Goal: Task Accomplishment & Management: Complete application form

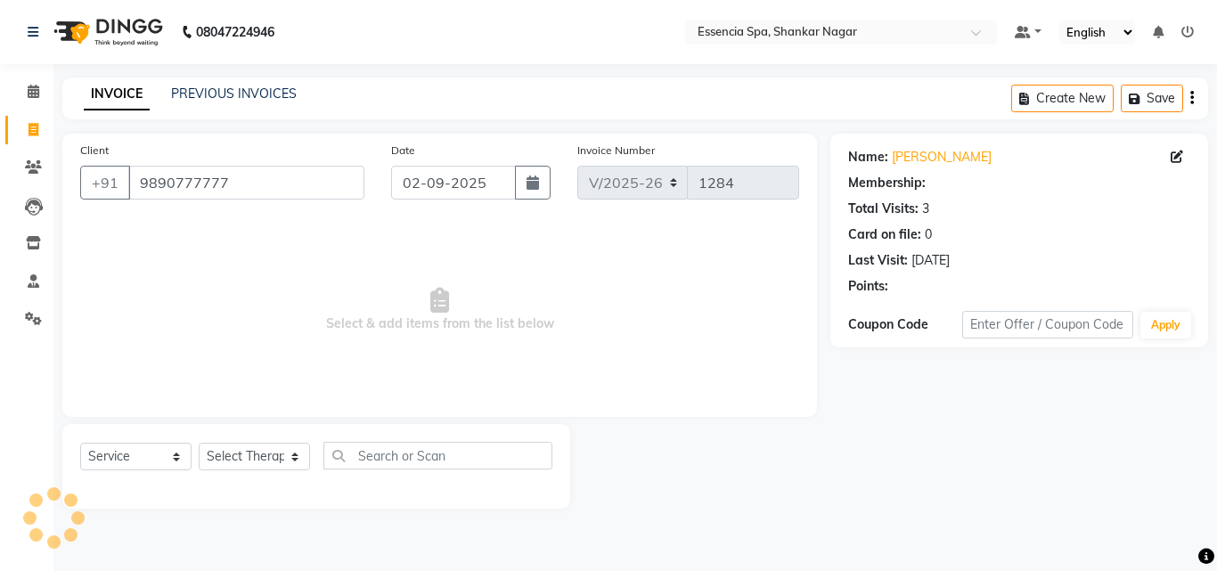
select select "7037"
select select "service"
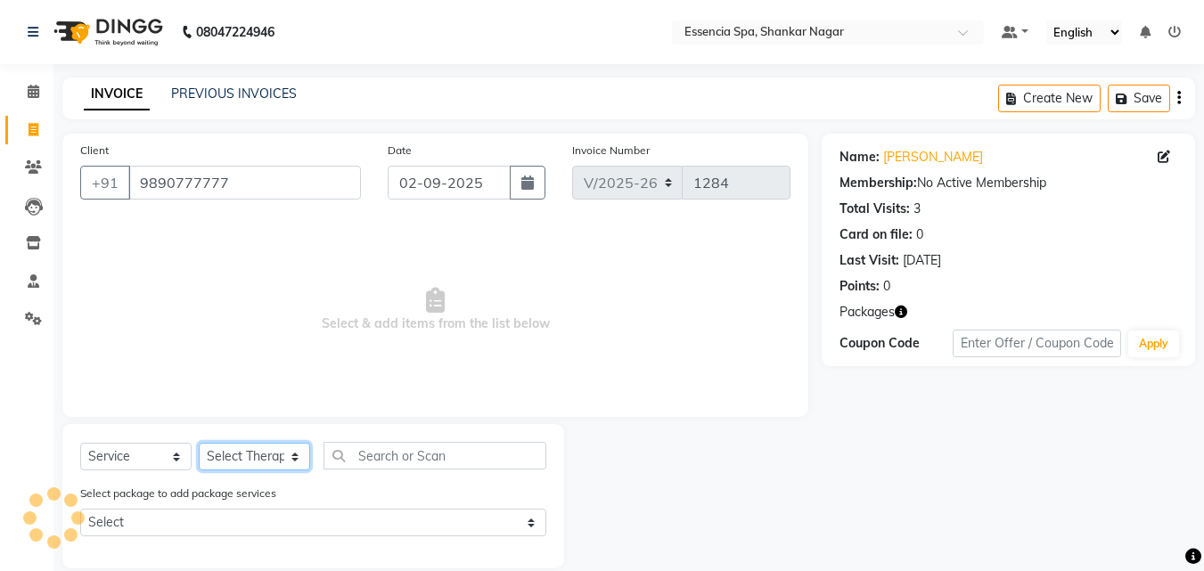
click at [260, 449] on select "Select Therapist" at bounding box center [254, 457] width 111 height 28
click at [475, 364] on span "Select & add items from the list below" at bounding box center [435, 310] width 710 height 178
click at [267, 456] on select "Select Therapist [PERSON_NAME] [PERSON_NAME] [PERSON_NAME] [PERSON_NAME]" at bounding box center [254, 457] width 111 height 28
select select "61902"
click at [199, 443] on select "Select Therapist [PERSON_NAME] [PERSON_NAME] [PERSON_NAME] [PERSON_NAME]" at bounding box center [254, 457] width 111 height 28
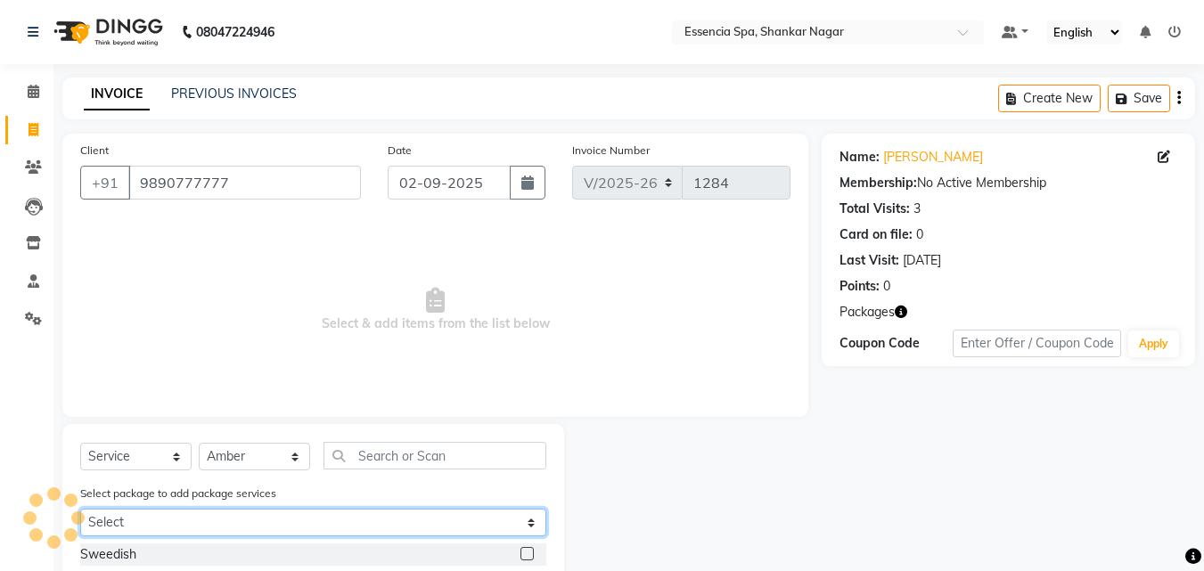
click at [327, 519] on select "Select 5k6 5k6" at bounding box center [313, 523] width 466 height 28
select select "1: Object"
click at [80, 509] on select "Select 5k6 5k6" at bounding box center [313, 523] width 466 height 28
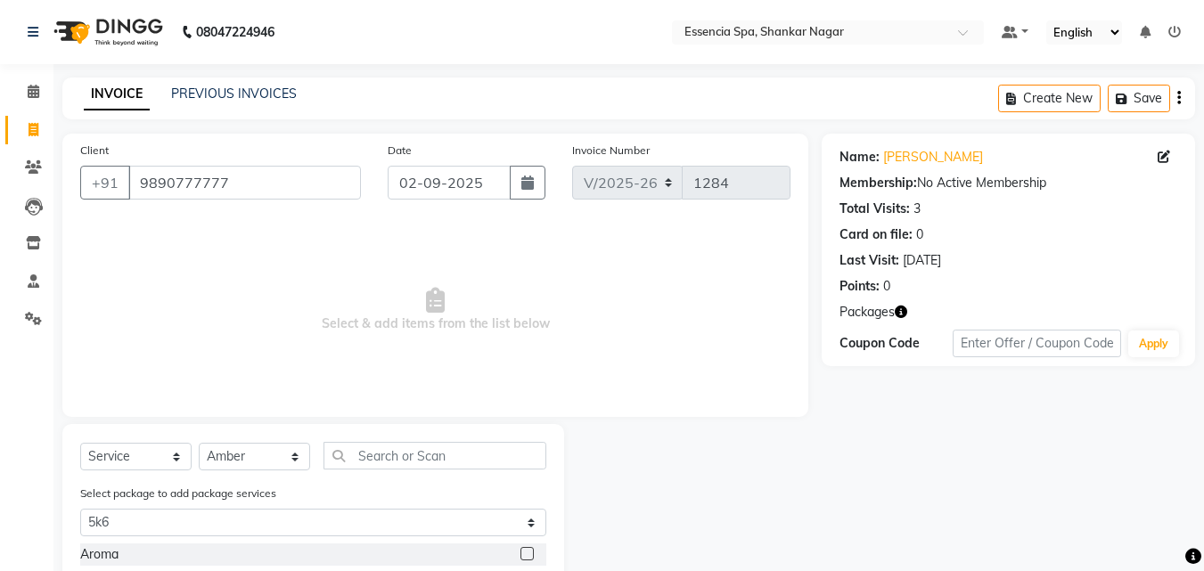
click at [524, 550] on label at bounding box center [526, 553] width 13 height 13
click at [524, 550] on input "checkbox" at bounding box center [526, 555] width 12 height 12
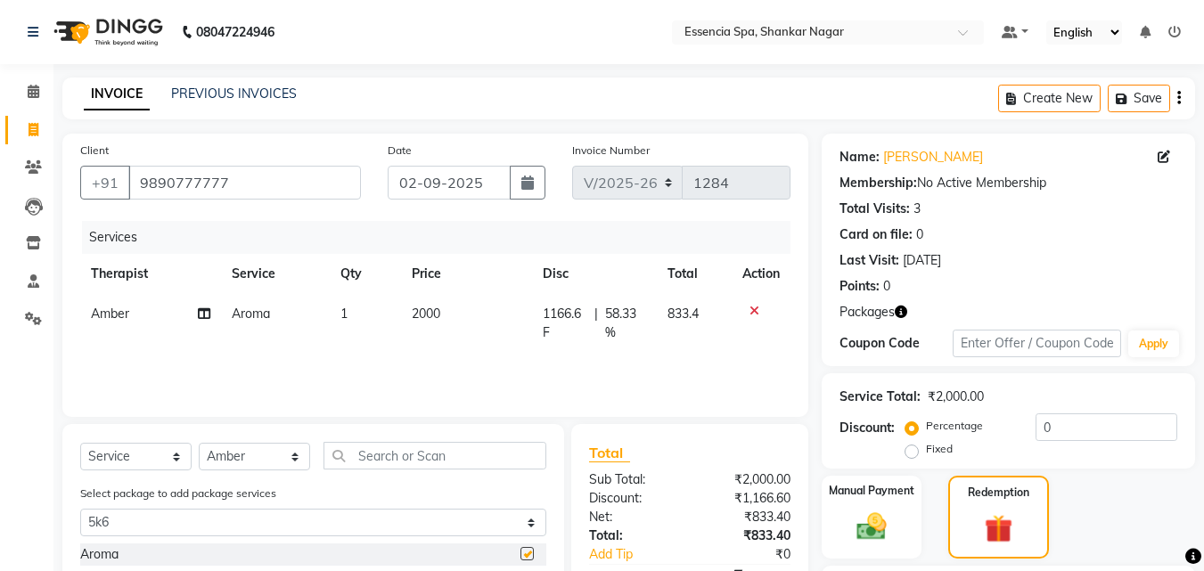
checkbox input "false"
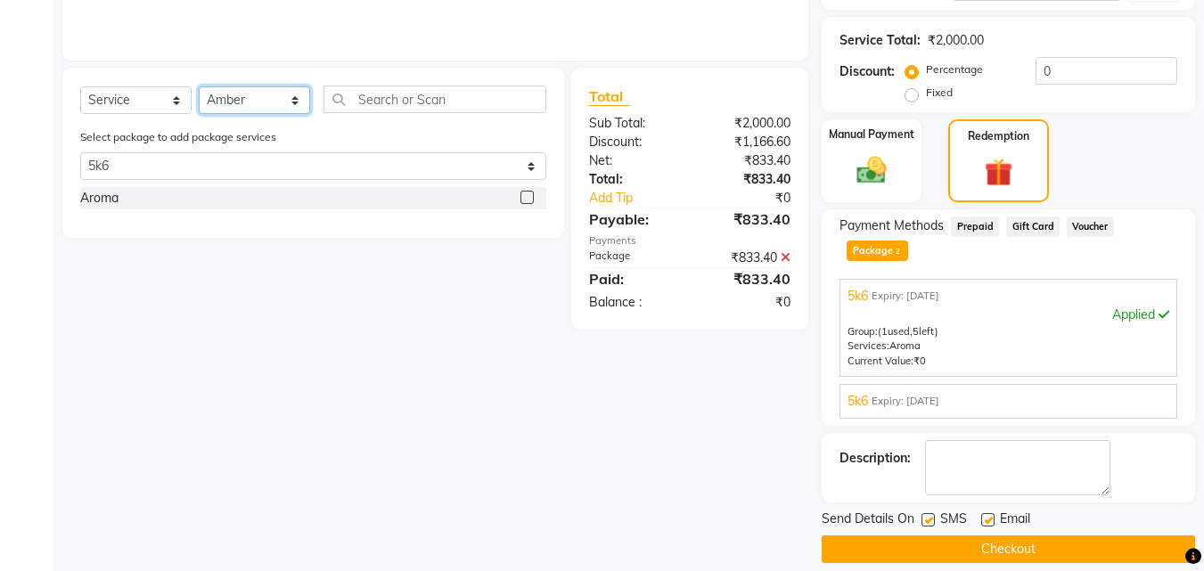
click at [251, 95] on select "Select Therapist [PERSON_NAME] [PERSON_NAME] [PERSON_NAME] [PERSON_NAME]" at bounding box center [254, 100] width 111 height 28
select select "58078"
click at [199, 86] on select "Select Therapist [PERSON_NAME] [PERSON_NAME] [PERSON_NAME] [PERSON_NAME]" at bounding box center [254, 100] width 111 height 28
click at [528, 193] on label at bounding box center [526, 197] width 13 height 13
click at [528, 193] on input "checkbox" at bounding box center [526, 198] width 12 height 12
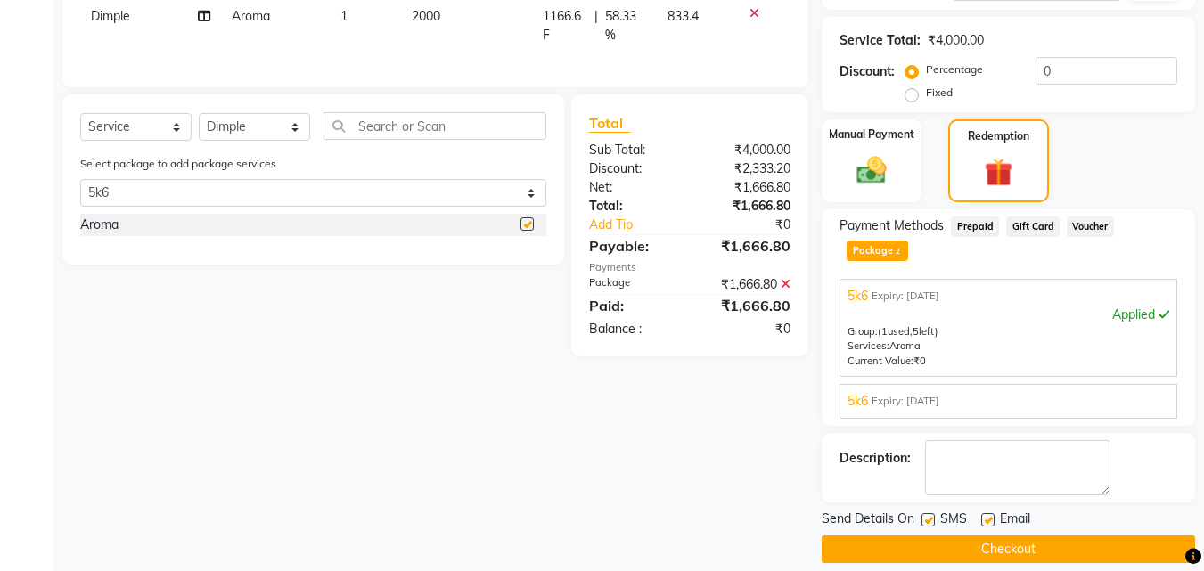
checkbox input "false"
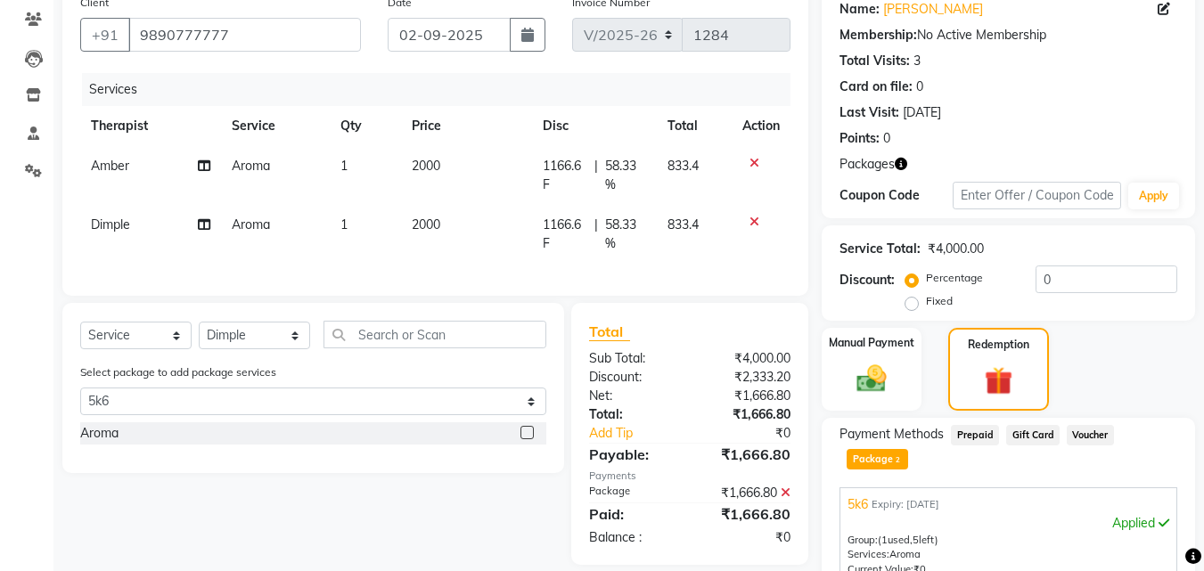
scroll to position [375, 0]
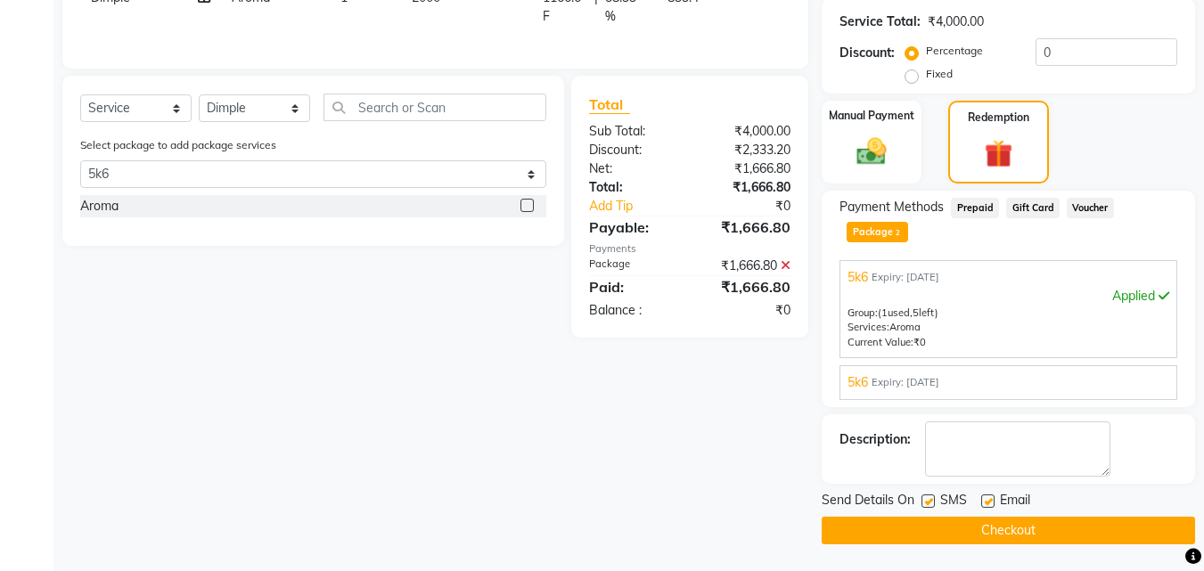
click at [932, 497] on label at bounding box center [927, 501] width 13 height 13
click at [932, 497] on input "checkbox" at bounding box center [927, 502] width 12 height 12
checkbox input "false"
click at [986, 502] on label at bounding box center [987, 501] width 13 height 13
click at [986, 502] on input "checkbox" at bounding box center [987, 502] width 12 height 12
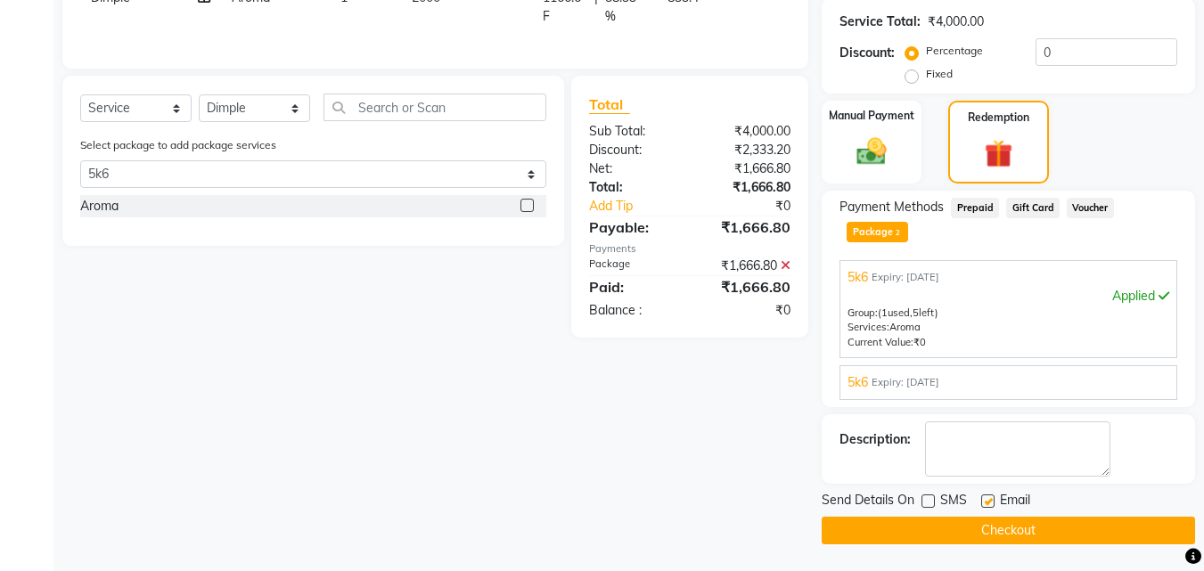
checkbox input "false"
click at [972, 529] on button "Checkout" at bounding box center [1008, 531] width 373 height 28
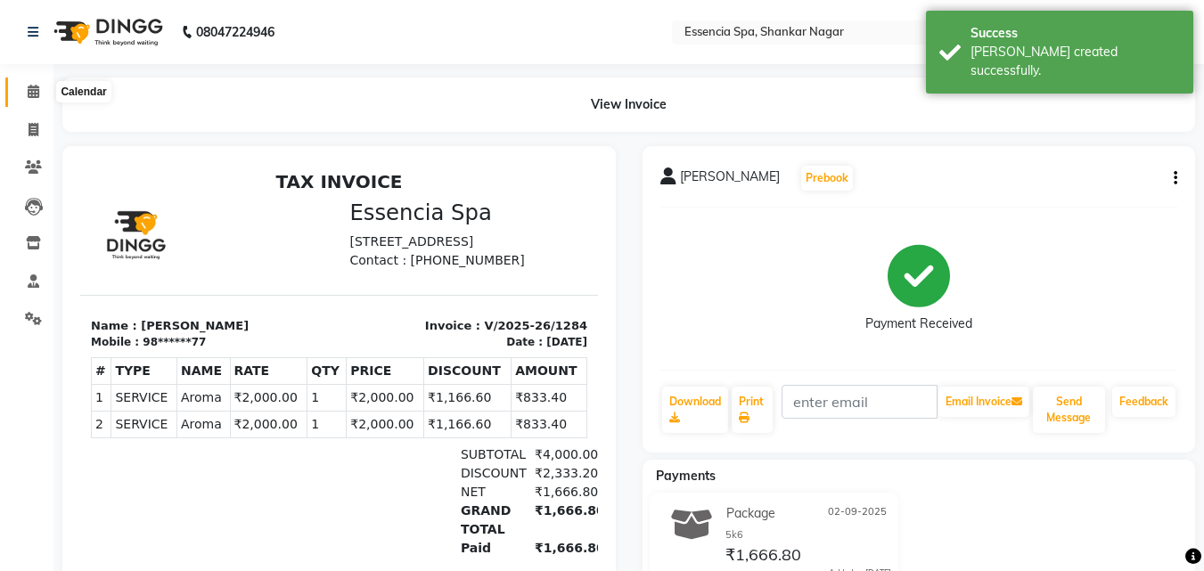
click at [21, 89] on span at bounding box center [33, 92] width 31 height 20
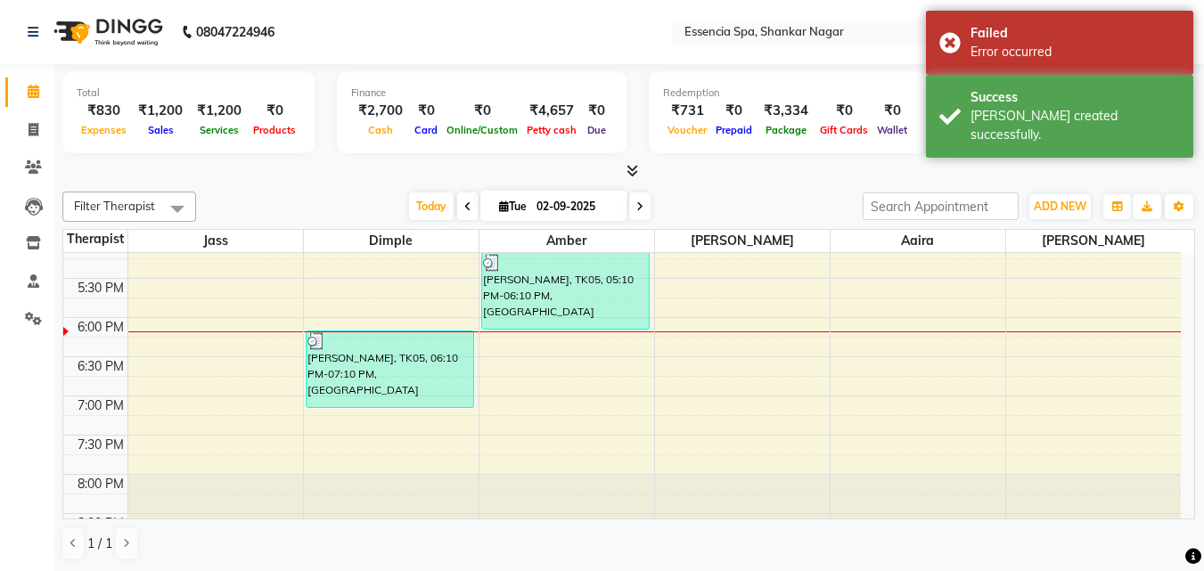
scroll to position [719, 0]
